Goal: Task Accomplishment & Management: Complete application form

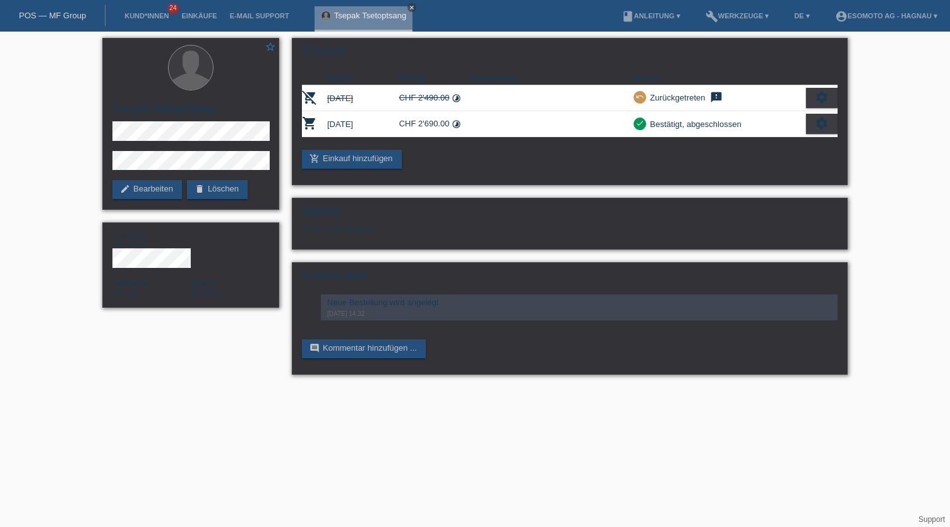
click at [413, 6] on icon "close" at bounding box center [412, 7] width 6 height 6
click at [152, 17] on link "Kund*innen" at bounding box center [146, 16] width 57 height 8
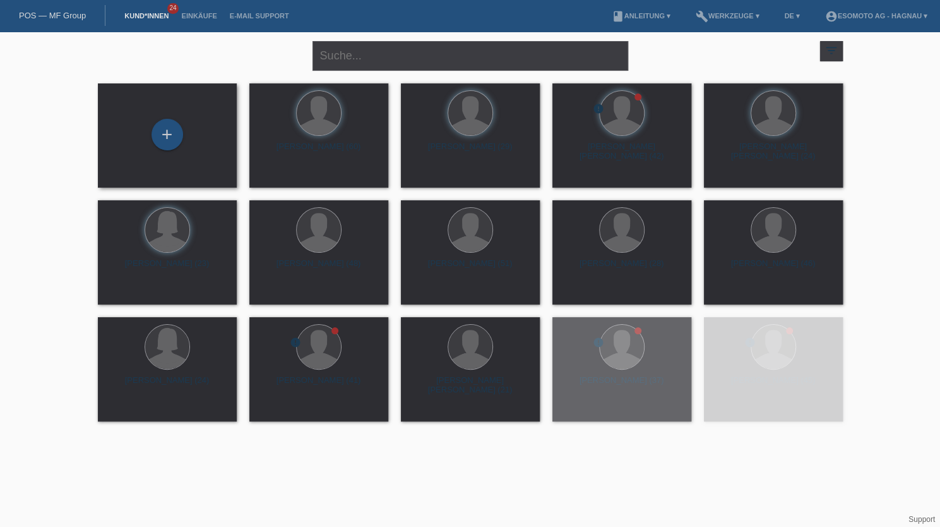
click at [158, 142] on div "+" at bounding box center [167, 134] width 30 height 21
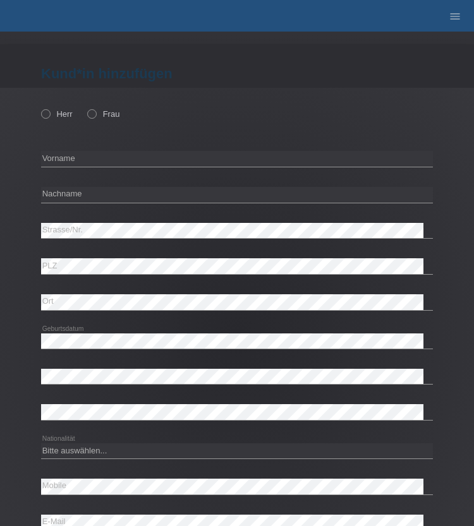
click at [66, 109] on div "Herr Frau" at bounding box center [236, 114] width 391 height 26
click at [67, 113] on label "Herr" at bounding box center [57, 113] width 32 height 9
click at [49, 113] on input "Herr" at bounding box center [45, 113] width 8 height 8
radio input "true"
click at [73, 153] on input "text" at bounding box center [236, 159] width 391 height 16
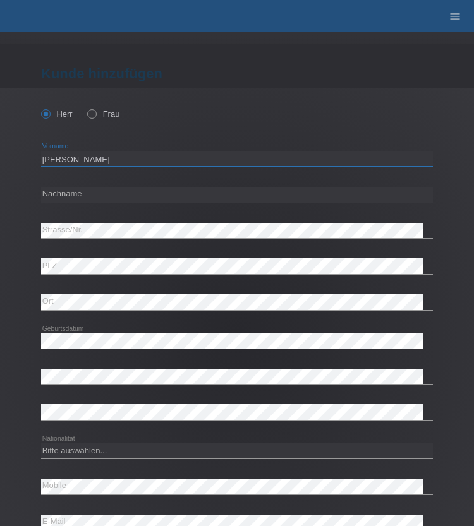
type input "Christoph"
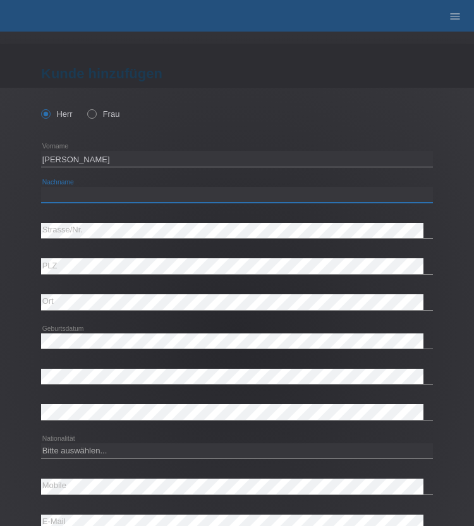
click at [106, 191] on input "text" at bounding box center [236, 195] width 391 height 16
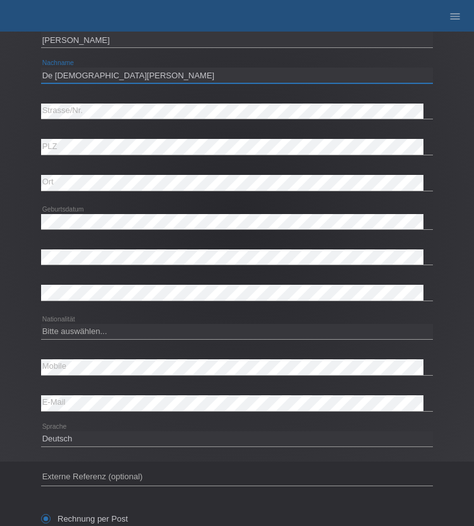
scroll to position [126, 0]
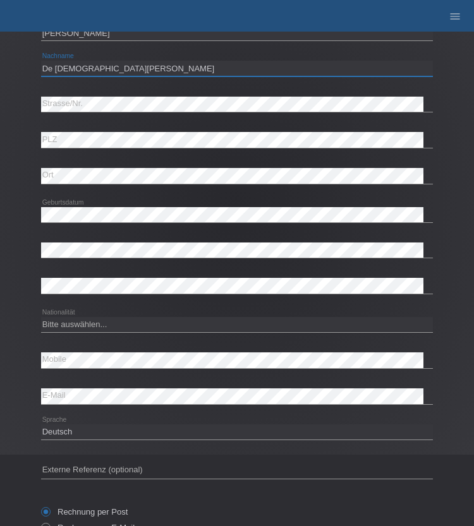
type input "De Jesus Simoes"
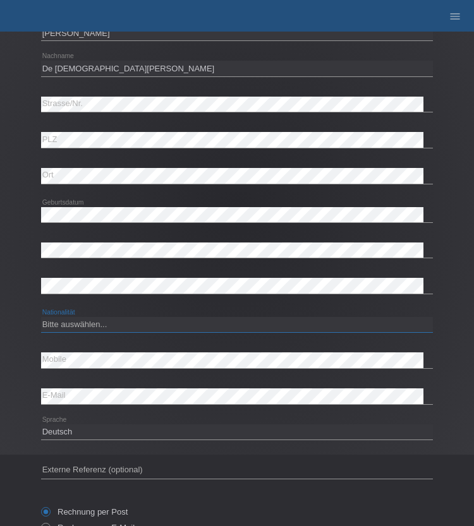
click at [116, 325] on select "Bitte auswählen... Schweiz Deutschland Liechtenstein Österreich ------------ Af…" at bounding box center [236, 324] width 391 height 15
select select "PT"
click at [41, 317] on select "Bitte auswählen... Schweiz Deutschland Liechtenstein Österreich ------------ Af…" at bounding box center [236, 324] width 391 height 15
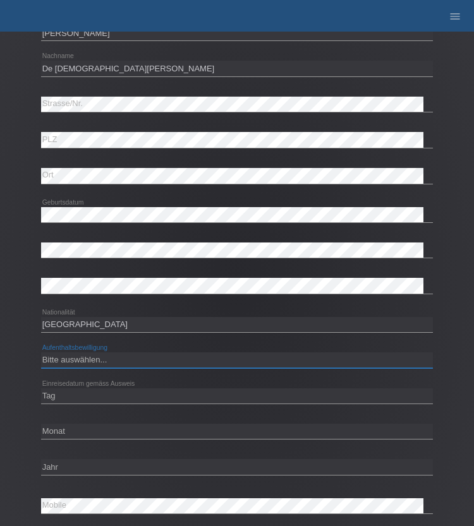
click at [165, 366] on select "Bitte auswählen... C B B - Flüchtlingsstatus Andere" at bounding box center [236, 359] width 391 height 15
select select "C"
click at [41, 352] on select "Bitte auswählen... C B B - Flüchtlingsstatus Andere" at bounding box center [236, 359] width 391 height 15
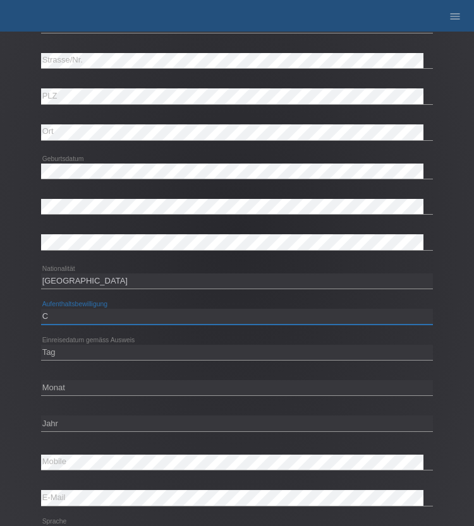
scroll to position [189, 0]
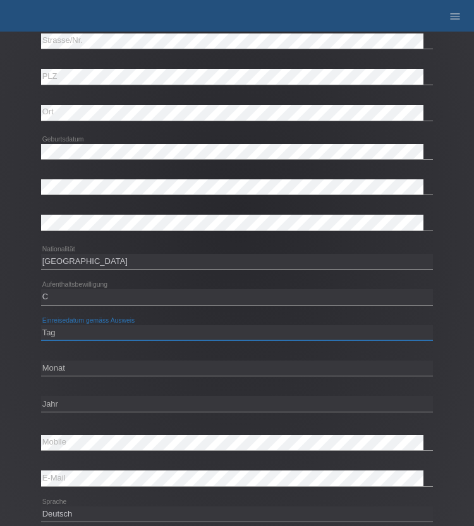
click at [99, 333] on select "Tag 01 02 03 04 05 06 07 08 09 10 11" at bounding box center [236, 332] width 391 height 15
select select "21"
click at [41, 325] on select "Tag 01 02 03 04 05 06 07 08 09 10 11" at bounding box center [236, 332] width 391 height 15
drag, startPoint x: 78, startPoint y: 369, endPoint x: 136, endPoint y: 370, distance: 58.7
click at [78, 369] on select "Monat 01 02 03 04 05 06 07 08 09 10 11" at bounding box center [236, 368] width 391 height 15
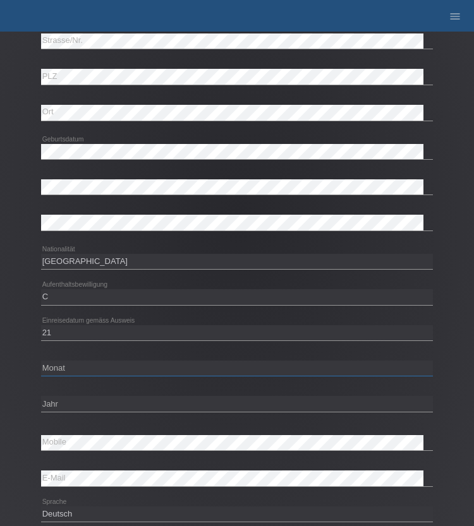
select select "07"
click at [41, 361] on select "Monat 01 02 03 04 05 06 07 08 09 10 11" at bounding box center [236, 368] width 391 height 15
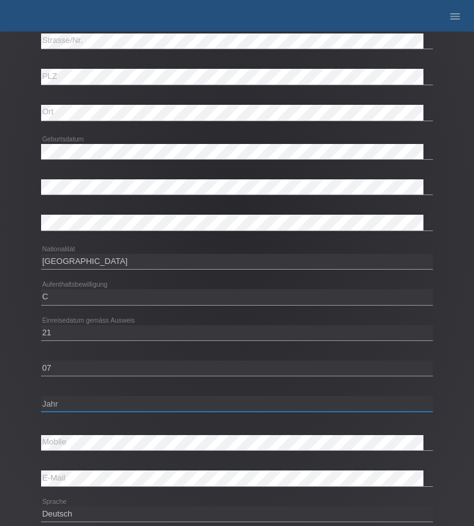
drag, startPoint x: 80, startPoint y: 404, endPoint x: 130, endPoint y: 396, distance: 51.2
click at [80, 404] on select "Jahr 2025 2024 2023 2022 2021 2020 2019 2018 2017 2016 2015 2014 2013 2012 2011…" at bounding box center [236, 403] width 391 height 15
select select "1990"
click at [41, 396] on select "Jahr 2025 2024 2023 2022 2021 2020 2019 2018 2017 2016 2015 2014 2013 2012 2011…" at bounding box center [236, 403] width 391 height 15
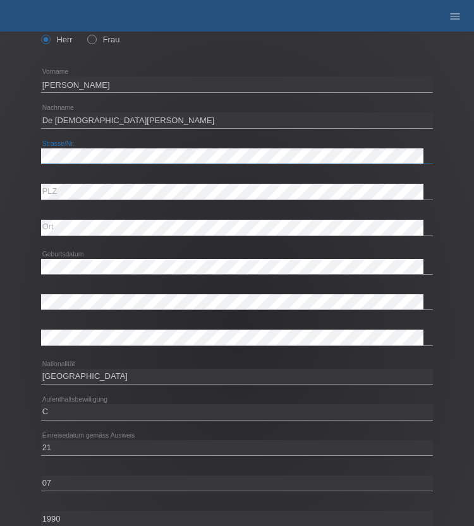
scroll to position [63, 0]
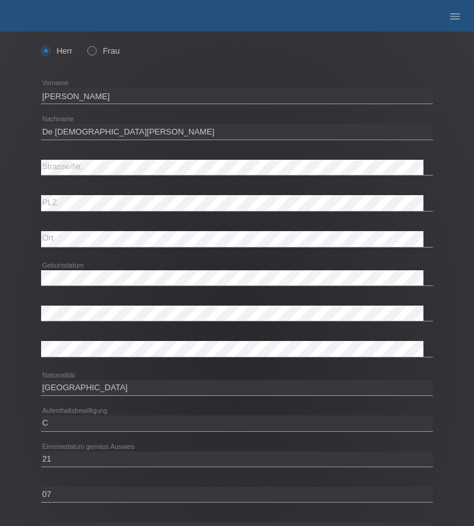
drag, startPoint x: 52, startPoint y: 174, endPoint x: 13, endPoint y: 177, distance: 39.3
click at [13, 177] on div "Herr Frau Christoph error Vorname" at bounding box center [237, 344] width 474 height 638
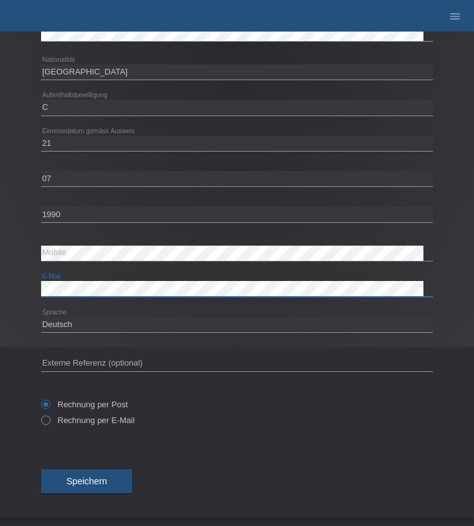
scroll to position [380, 0]
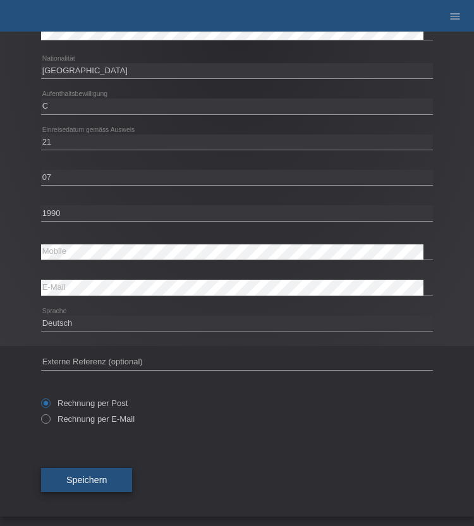
click at [93, 483] on button "Speichern" at bounding box center [86, 480] width 91 height 24
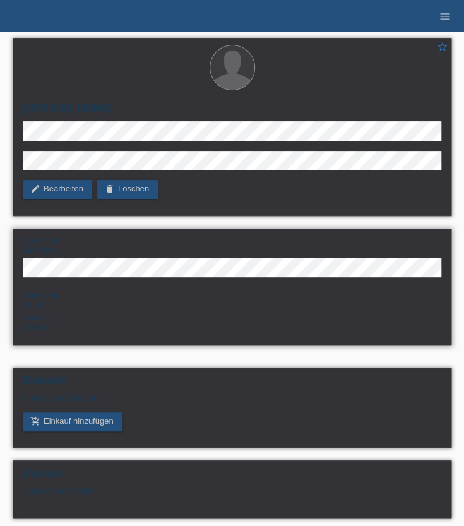
scroll to position [63, 0]
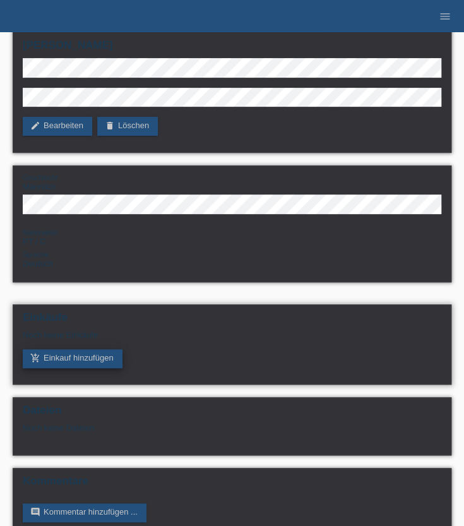
click at [64, 355] on link "add_shopping_cart Einkauf hinzufügen" at bounding box center [73, 358] width 100 height 19
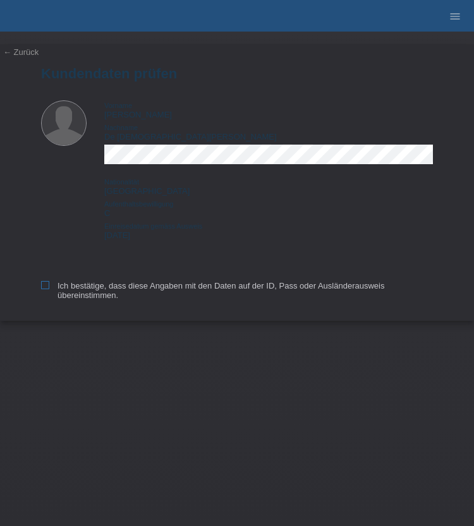
click at [64, 286] on label "Ich bestätige, dass diese Angaben mit den Daten auf der ID, Pass oder Ausländer…" at bounding box center [236, 290] width 391 height 19
click at [49, 286] on input "Ich bestätige, dass diese Angaben mit den Daten auf der ID, Pass oder Ausländer…" at bounding box center [45, 285] width 8 height 8
checkbox input "true"
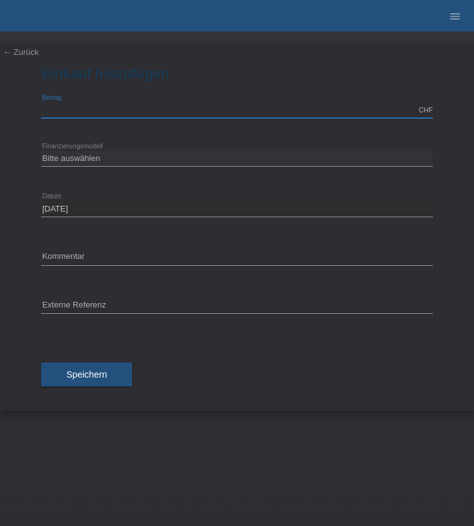
click at [99, 109] on input "text" at bounding box center [236, 110] width 391 height 16
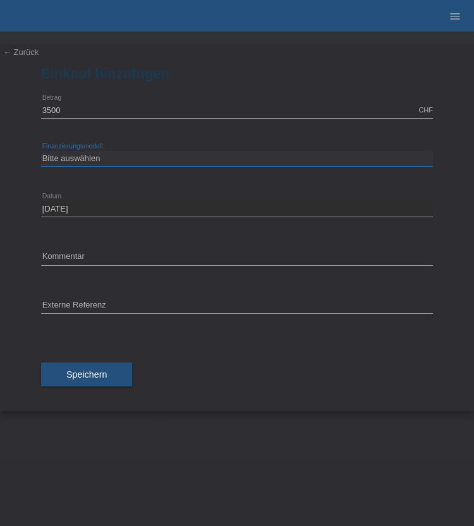
type input "3500.00"
click at [217, 165] on select "Bitte auswählen Fixe Raten Kauf auf Rechnung mit Teilzahlungsoption" at bounding box center [236, 158] width 391 height 15
select select "69"
click at [41, 151] on select "Bitte auswählen Fixe Raten Kauf auf Rechnung mit Teilzahlungsoption" at bounding box center [236, 158] width 391 height 15
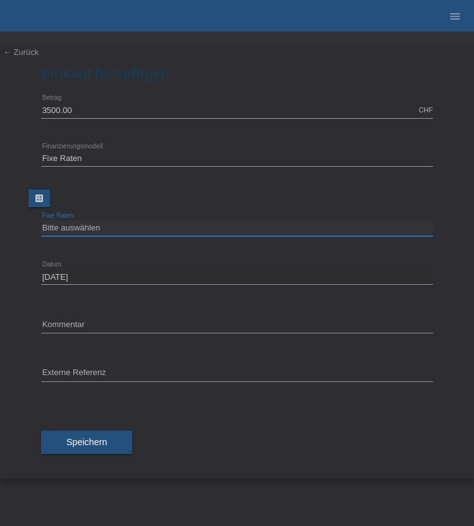
click at [145, 225] on select "Bitte auswählen 12 Raten 24 Raten 36 Raten 48 Raten" at bounding box center [236, 227] width 391 height 15
select select "139"
click at [41, 220] on select "Bitte auswählen 12 Raten 24 Raten 36 Raten 48 Raten" at bounding box center [236, 227] width 391 height 15
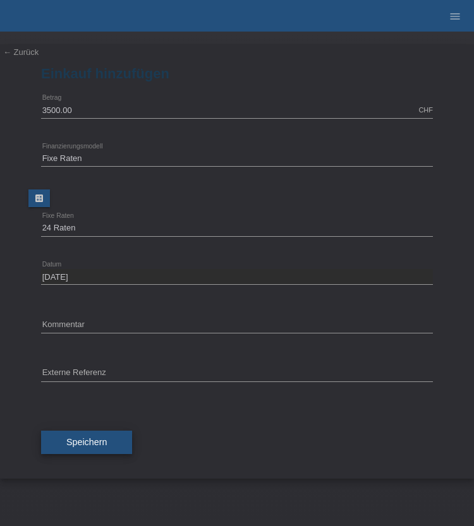
click at [98, 445] on span "Speichern" at bounding box center [86, 442] width 40 height 10
